Goal: Find specific page/section: Find specific page/section

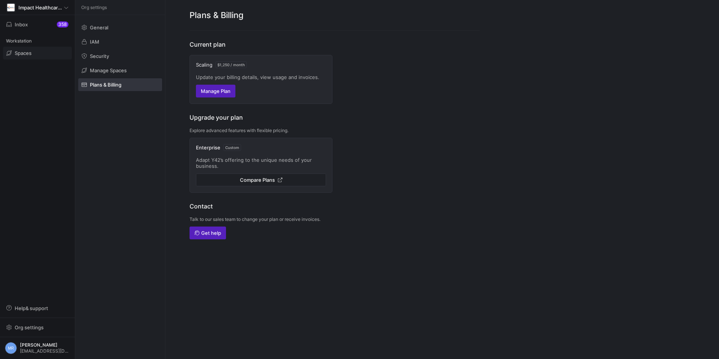
click at [30, 49] on span at bounding box center [37, 53] width 68 height 12
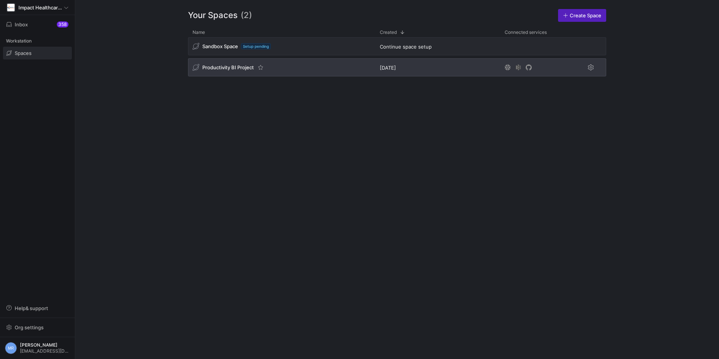
click at [222, 69] on span "Productivity BI Project" at bounding box center [228, 67] width 52 height 6
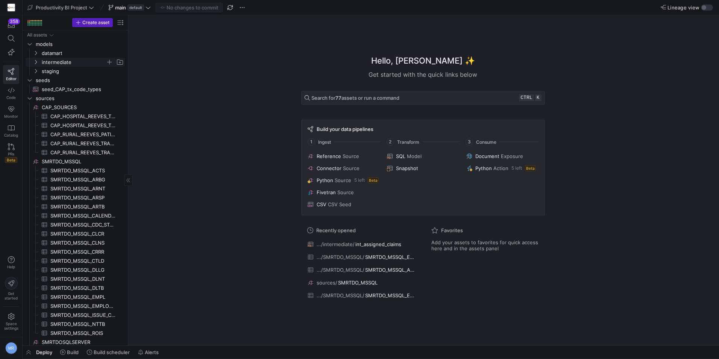
click at [36, 62] on icon "Press SPACE to select this row." at bounding box center [36, 62] width 2 height 4
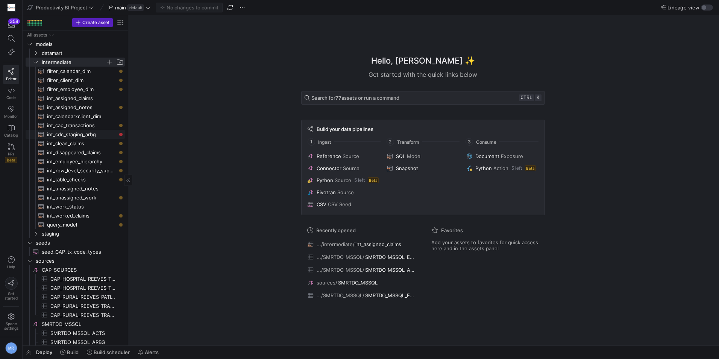
click at [98, 135] on span "int_cdc_staging_arbg​​​​​​​​​​" at bounding box center [81, 134] width 69 height 9
